Goal: Task Accomplishment & Management: Use online tool/utility

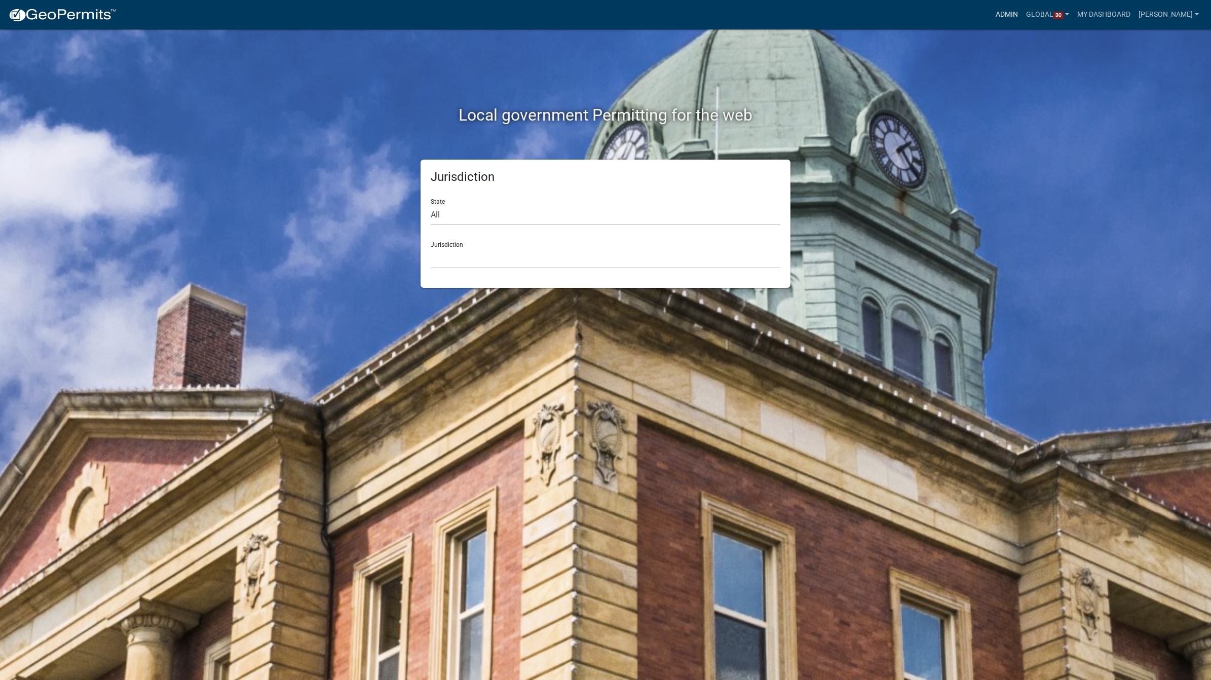
click at [992, 11] on link "Admin" at bounding box center [1007, 14] width 30 height 19
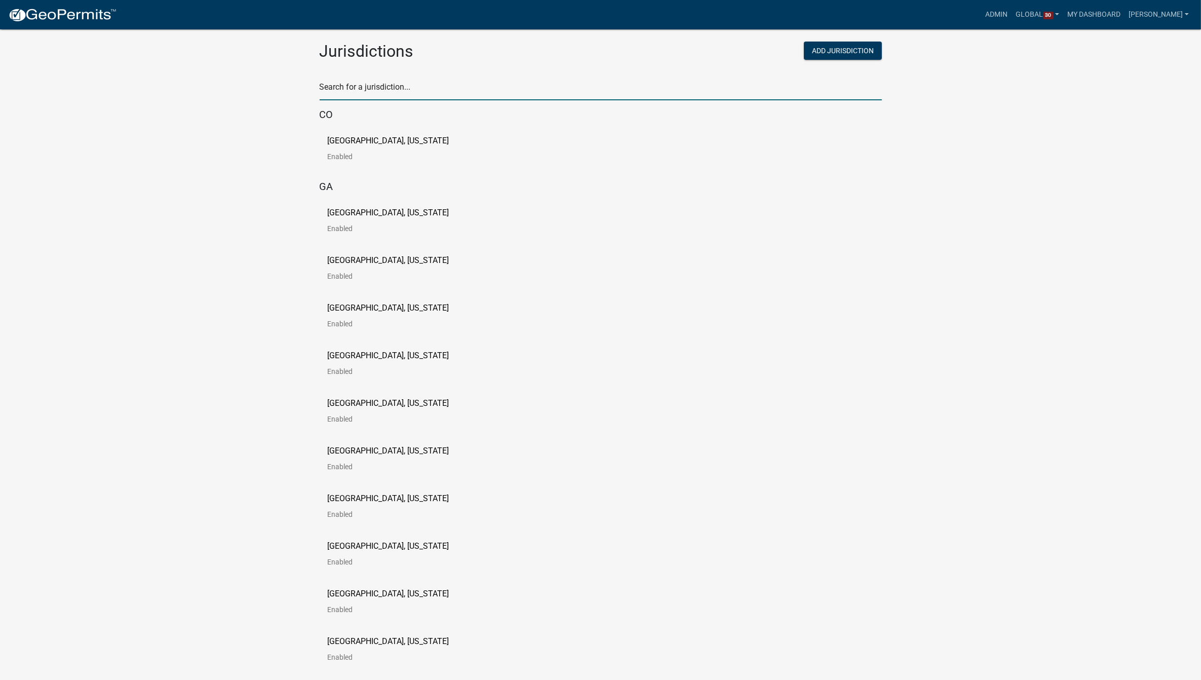
click at [468, 80] on input "text" at bounding box center [601, 90] width 562 height 21
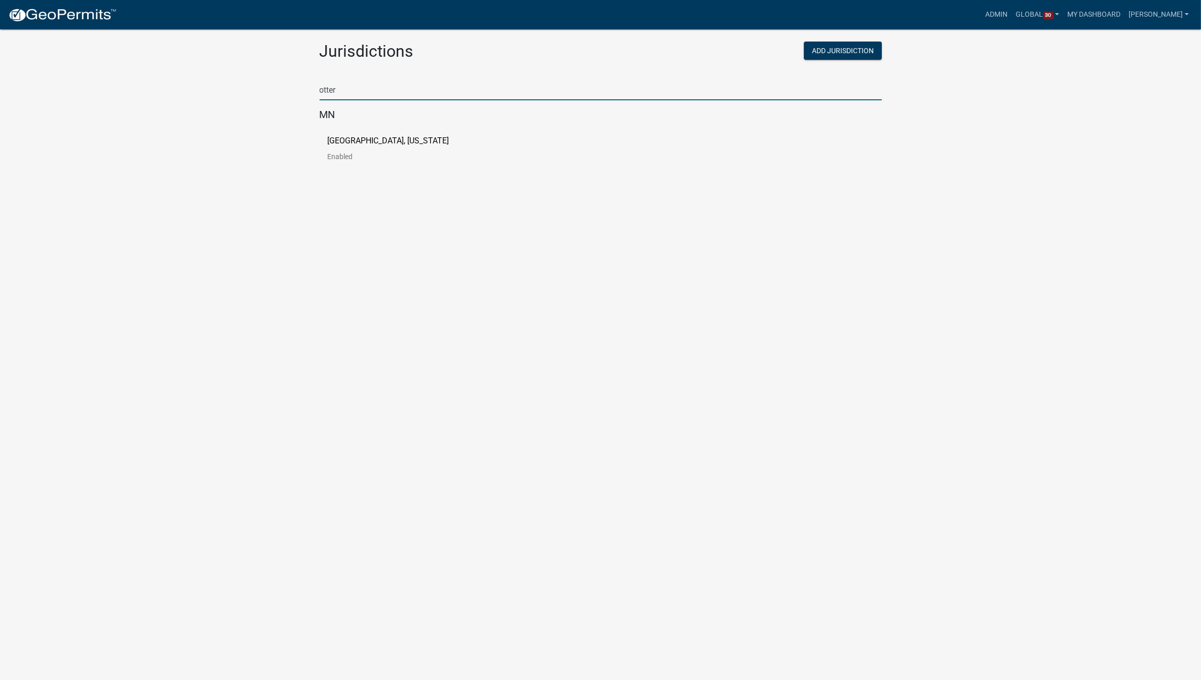
type input "otter"
click at [664, 218] on body "Internet Explorer does NOT work with GeoPermits. Get a new browser for more sec…" at bounding box center [600, 352] width 1201 height 680
click at [383, 138] on p "[GEOGRAPHIC_DATA], [US_STATE]" at bounding box center [389, 141] width 122 height 8
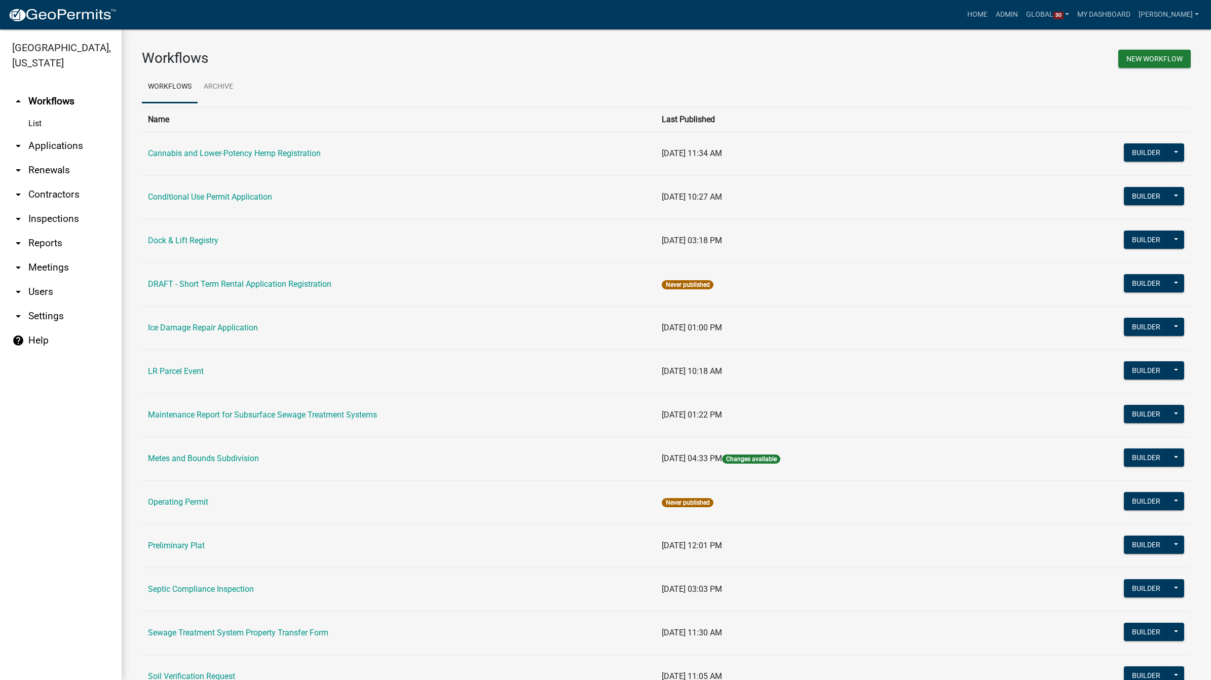
click at [54, 146] on link "arrow_drop_down Applications" at bounding box center [61, 146] width 122 height 24
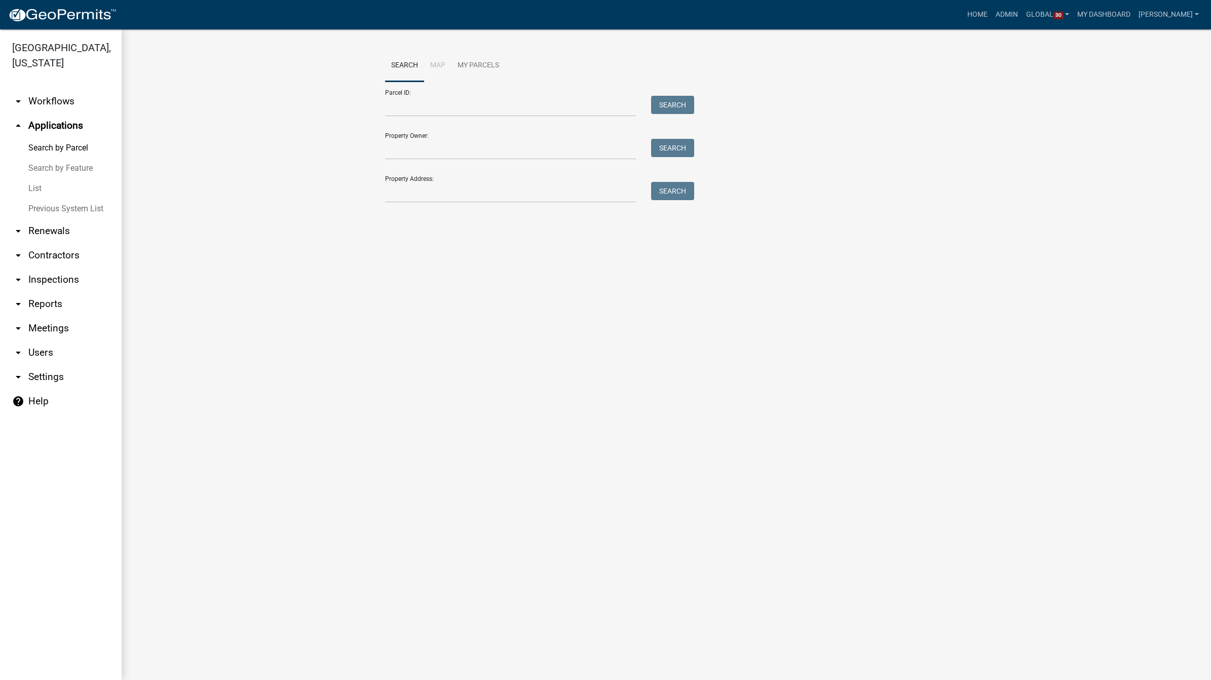
click at [36, 184] on link "List" at bounding box center [61, 188] width 122 height 20
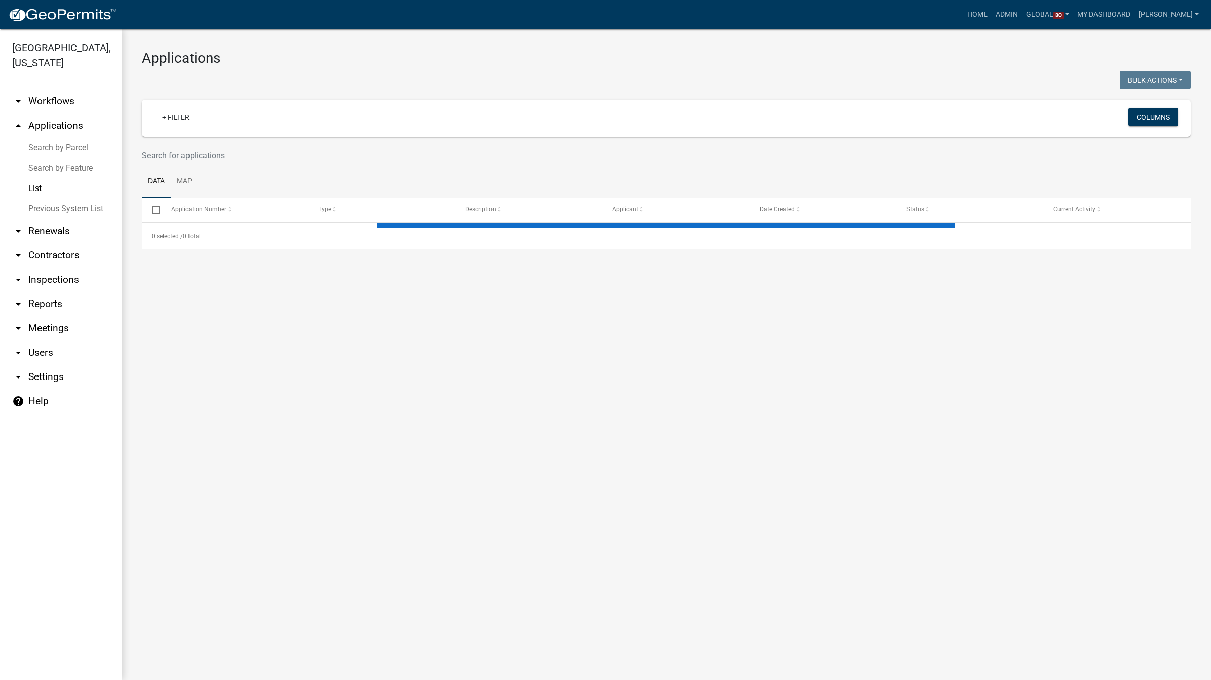
click at [54, 166] on link "Search by Feature" at bounding box center [61, 168] width 122 height 20
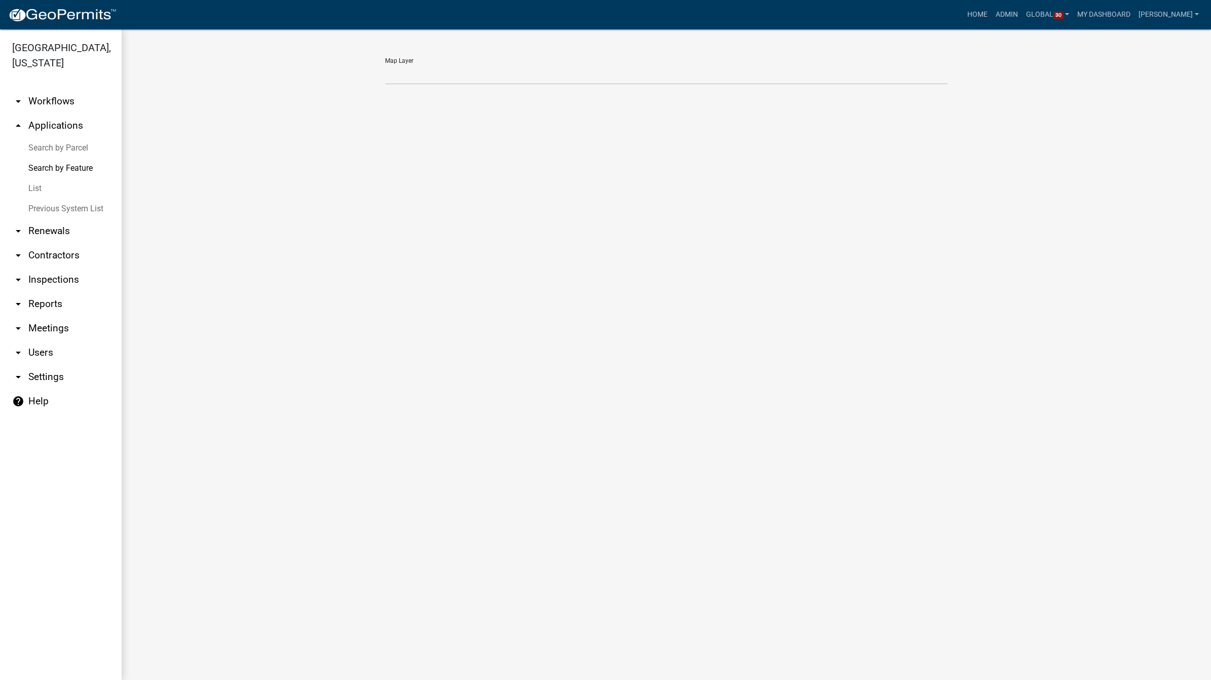
click at [57, 147] on link "Search by Parcel" at bounding box center [61, 148] width 122 height 20
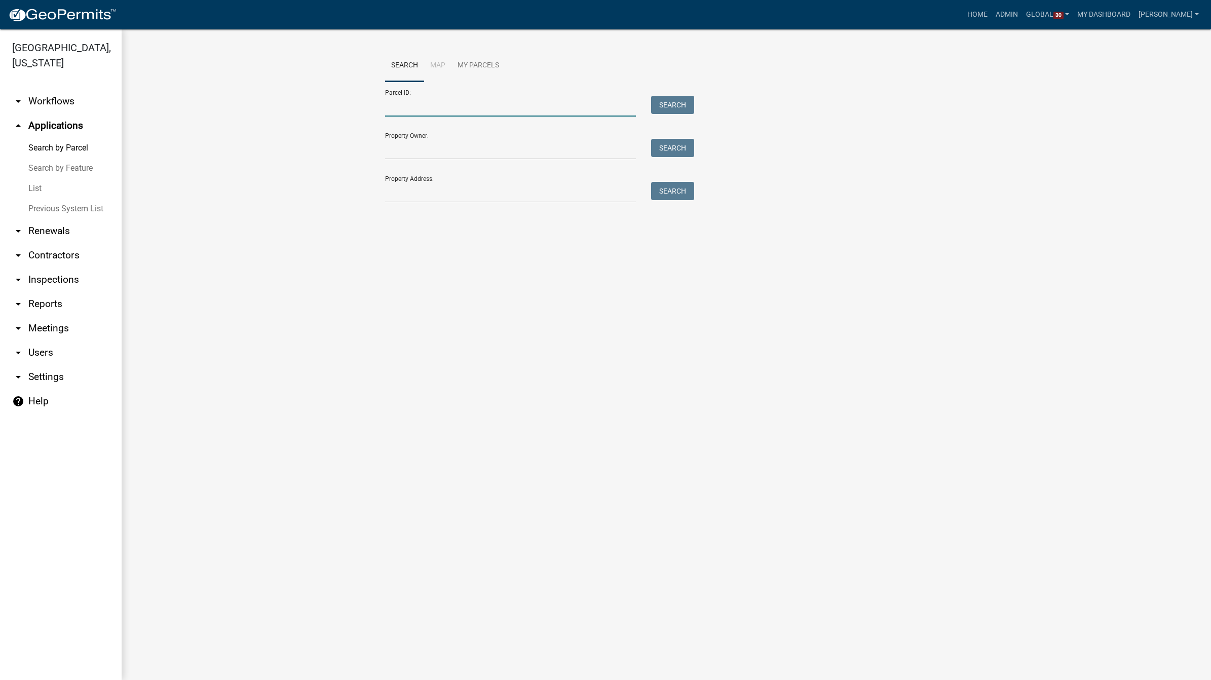
click at [434, 103] on input "Parcel ID:" at bounding box center [510, 106] width 251 height 21
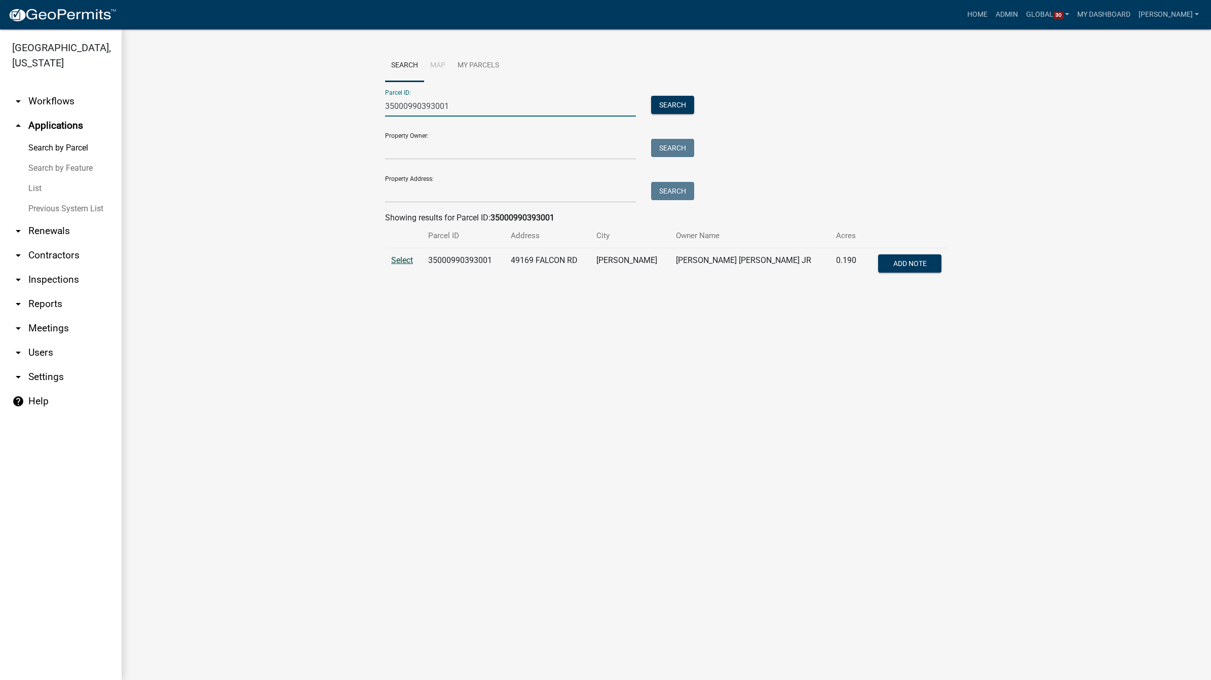
type input "35000990393001"
click at [397, 260] on span "Select" at bounding box center [402, 260] width 22 height 10
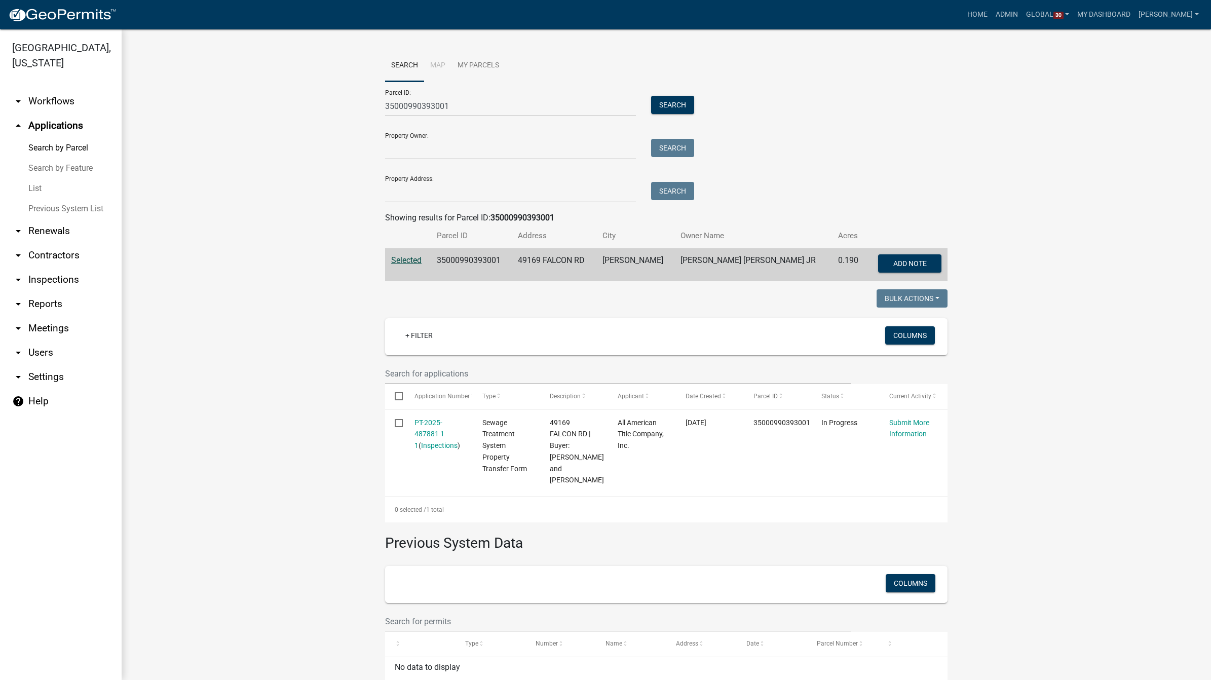
drag, startPoint x: 237, startPoint y: 155, endPoint x: 239, endPoint y: 148, distance: 6.9
click at [237, 155] on wm-workflow-application-search-view "Search Map My Parcels Parcel ID: 35000990393001 Search Property Owner: Search P…" at bounding box center [666, 379] width 1049 height 659
